Goal: Find specific page/section: Find specific page/section

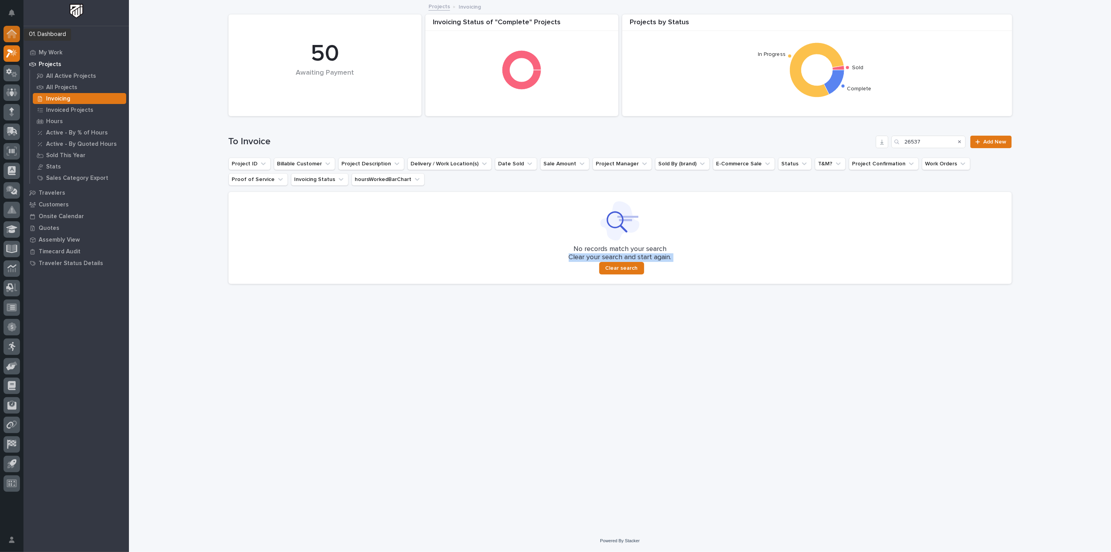
click at [11, 37] on icon at bounding box center [12, 33] width 10 height 9
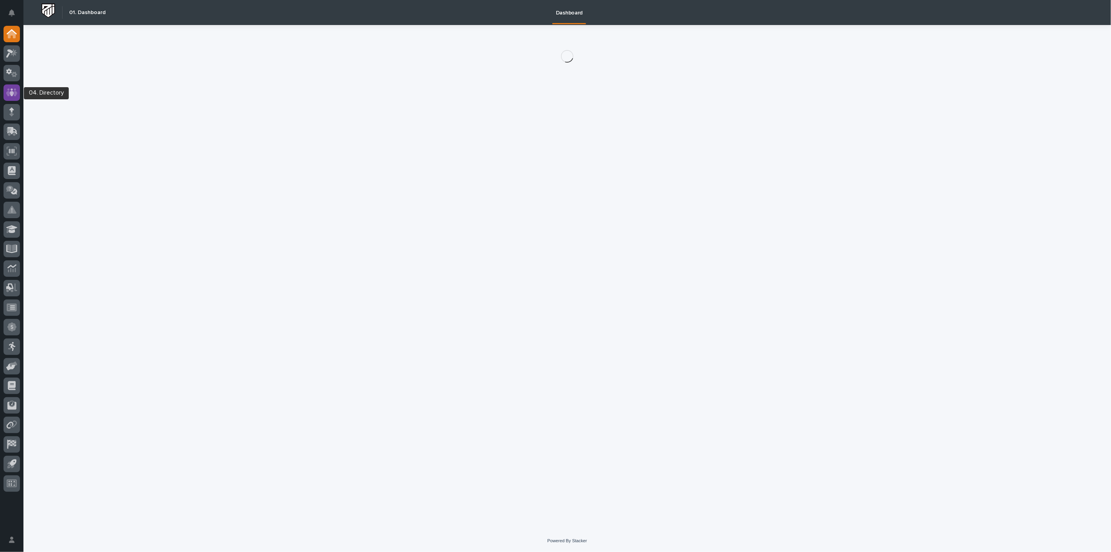
click at [11, 86] on div at bounding box center [12, 92] width 16 height 16
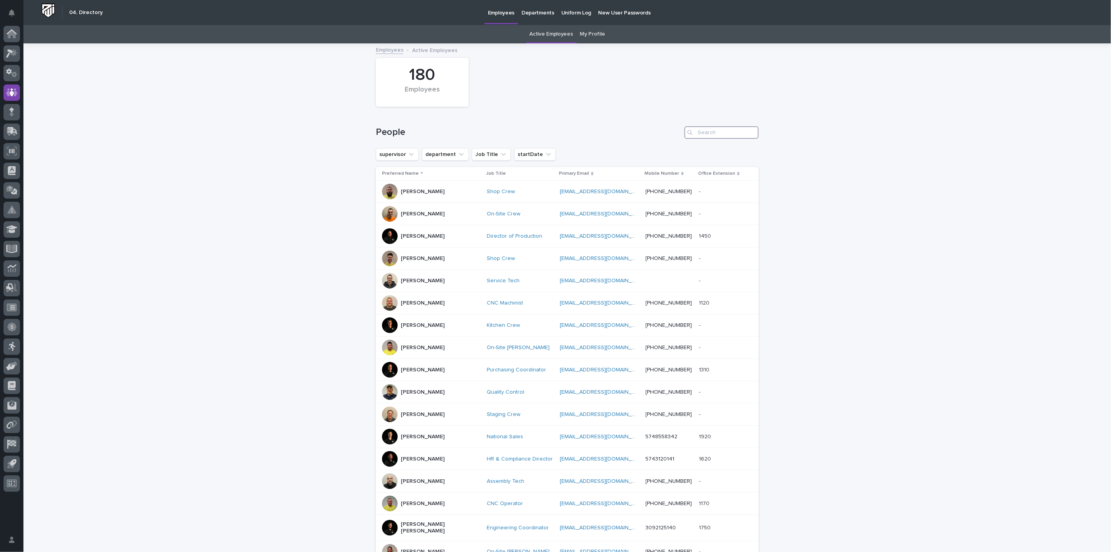
click at [719, 132] on input "Search" at bounding box center [722, 132] width 74 height 13
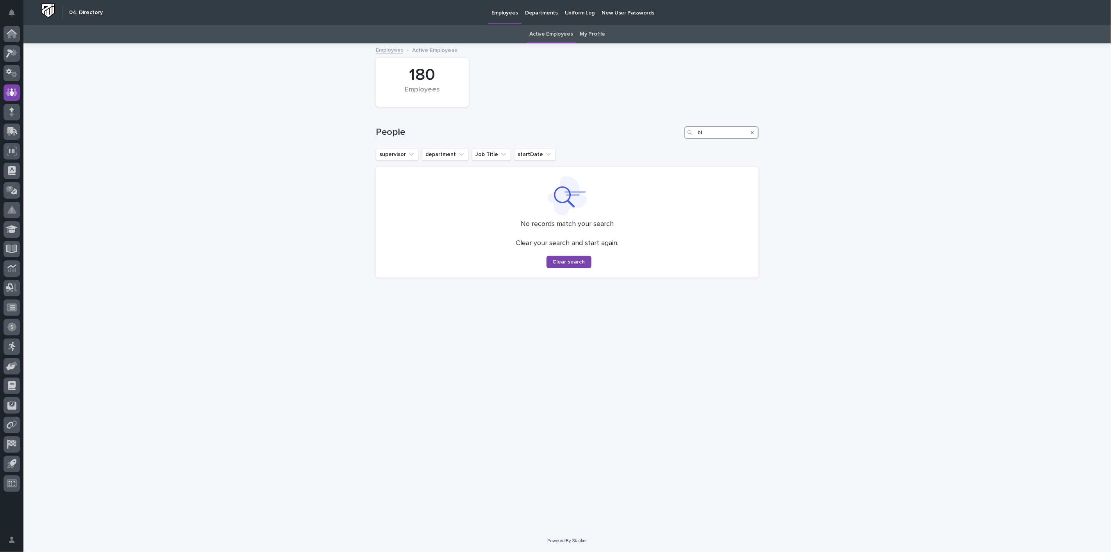
type input "b"
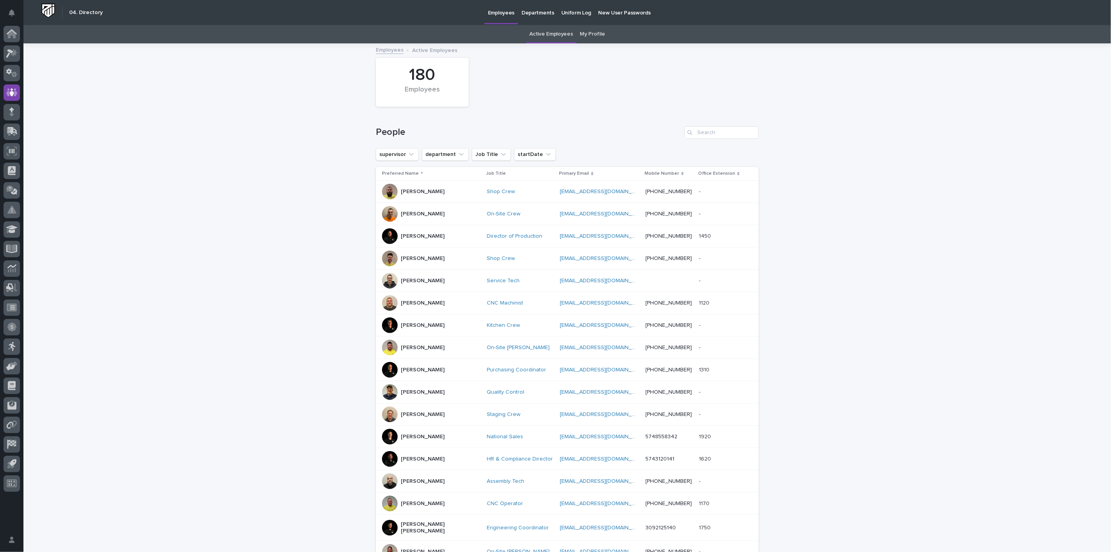
drag, startPoint x: 583, startPoint y: 43, endPoint x: 586, endPoint y: 39, distance: 5.0
click at [583, 43] on div "Employees Active Employees" at bounding box center [567, 43] width 1088 height 1
click at [586, 38] on link "My Profile" at bounding box center [592, 34] width 25 height 18
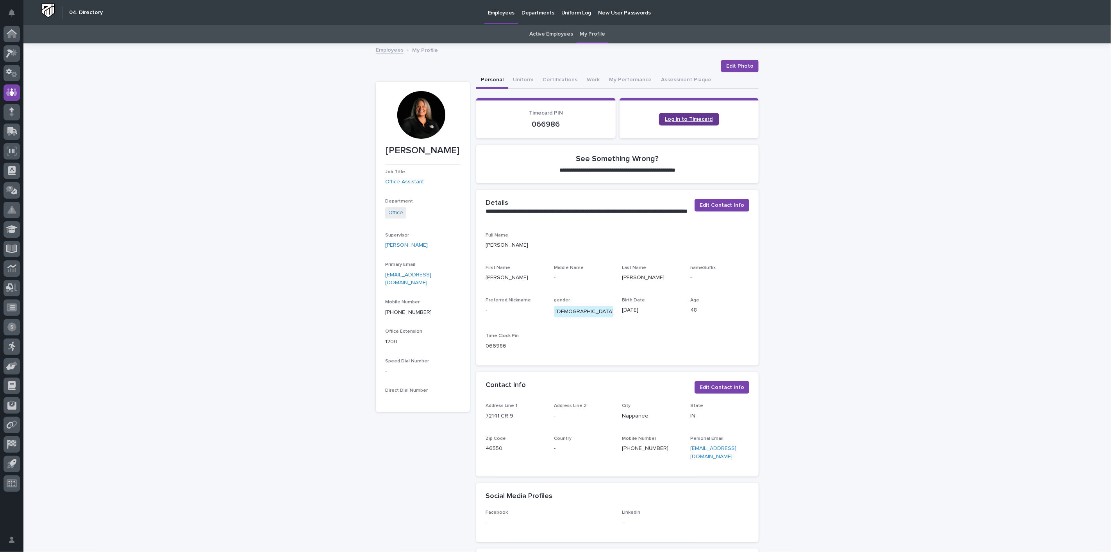
click at [688, 120] on span "Log in to Timecard" at bounding box center [689, 118] width 48 height 5
click at [9, 33] on icon at bounding box center [12, 34] width 8 height 8
